Goal: Ask a question

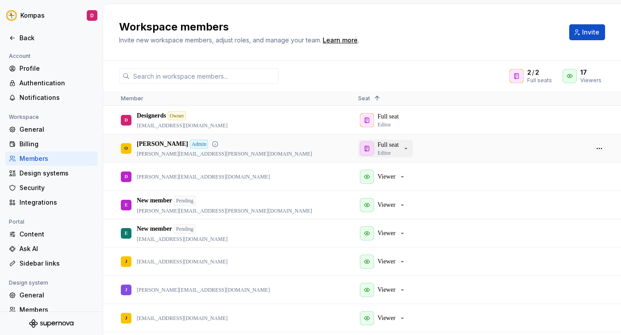
click at [408, 148] on icon "button" at bounding box center [405, 148] width 7 height 7
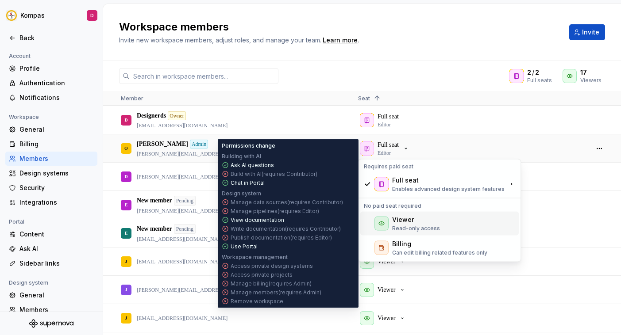
click at [418, 225] on p "Read-only access" at bounding box center [416, 228] width 48 height 7
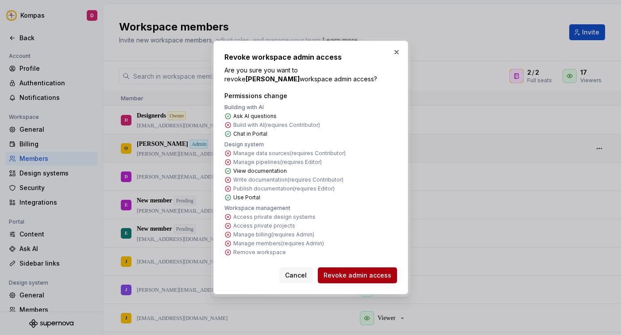
click at [383, 273] on span "Revoke admin access" at bounding box center [357, 275] width 68 height 9
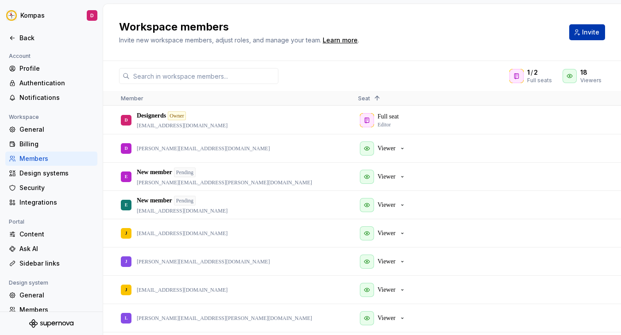
click at [597, 33] on span "Invite" at bounding box center [590, 32] width 17 height 9
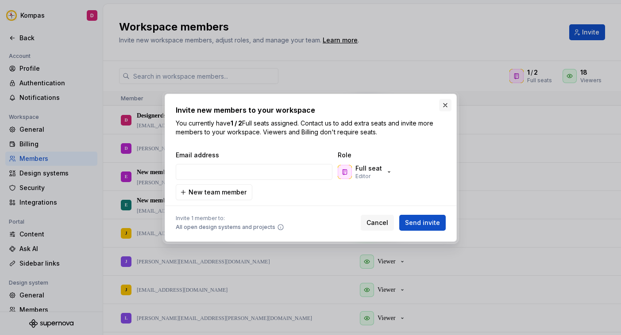
click at [442, 104] on button "button" at bounding box center [445, 105] width 12 height 12
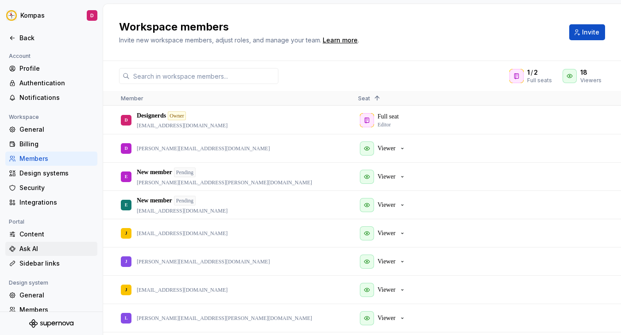
click at [43, 249] on div "Ask AI" at bounding box center [56, 249] width 74 height 9
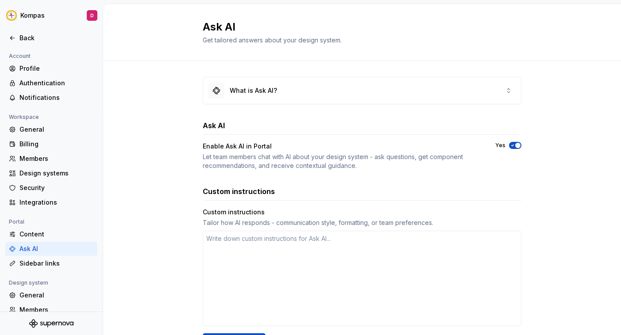
type textarea "*"
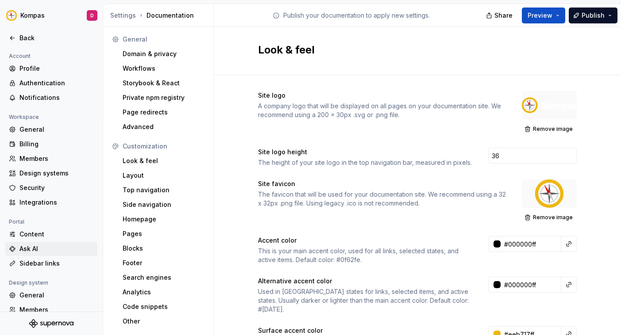
click at [33, 246] on div "Ask AI" at bounding box center [56, 249] width 74 height 9
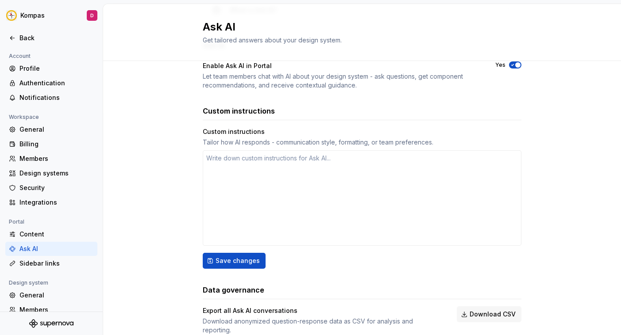
scroll to position [105, 0]
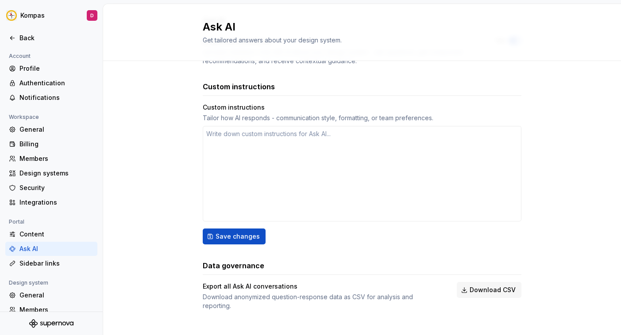
type textarea "*"
